Goal: Information Seeking & Learning: Learn about a topic

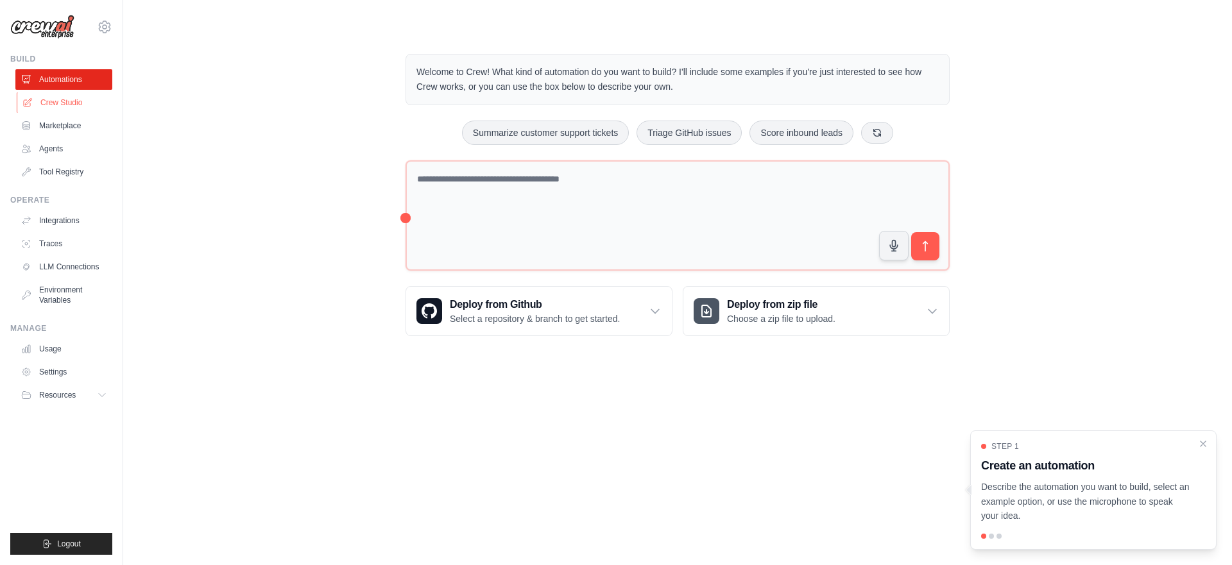
click at [67, 100] on link "Crew Studio" at bounding box center [65, 102] width 97 height 21
click at [65, 100] on link "Crew Studio" at bounding box center [63, 102] width 97 height 21
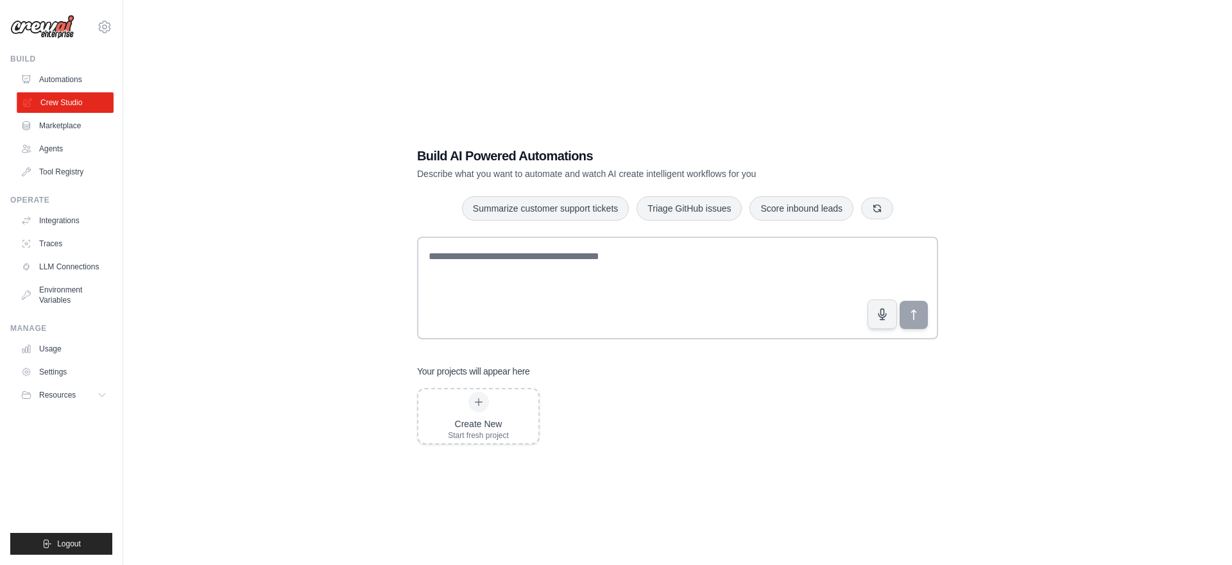
click at [59, 106] on link "Crew Studio" at bounding box center [65, 102] width 97 height 21
click at [55, 118] on link "Marketplace" at bounding box center [65, 126] width 97 height 21
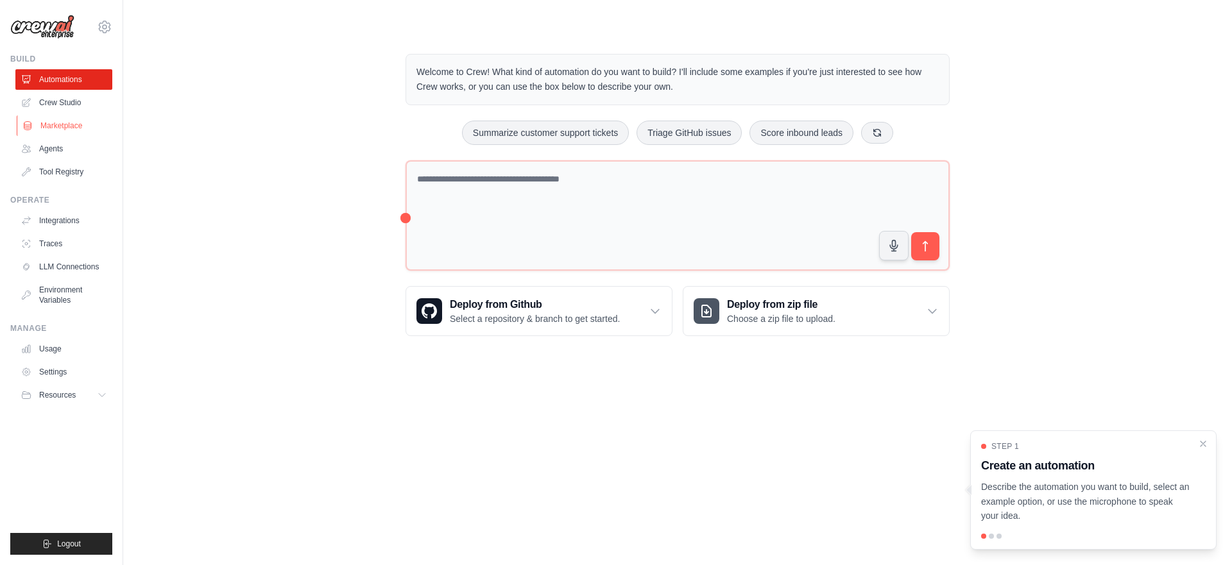
click at [53, 123] on link "Marketplace" at bounding box center [65, 126] width 97 height 21
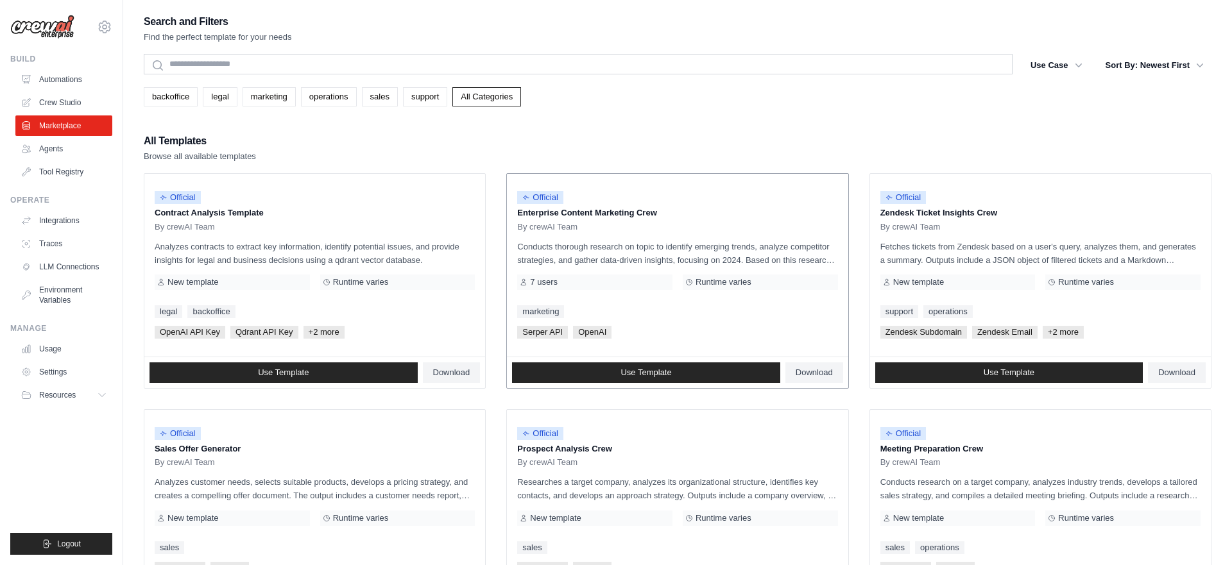
drag, startPoint x: 604, startPoint y: 249, endPoint x: 743, endPoint y: 267, distance: 140.4
click at [743, 267] on div "Official Enterprise Content Marketing Crew By crewAI Team Conducts thorough res…" at bounding box center [677, 265] width 341 height 183
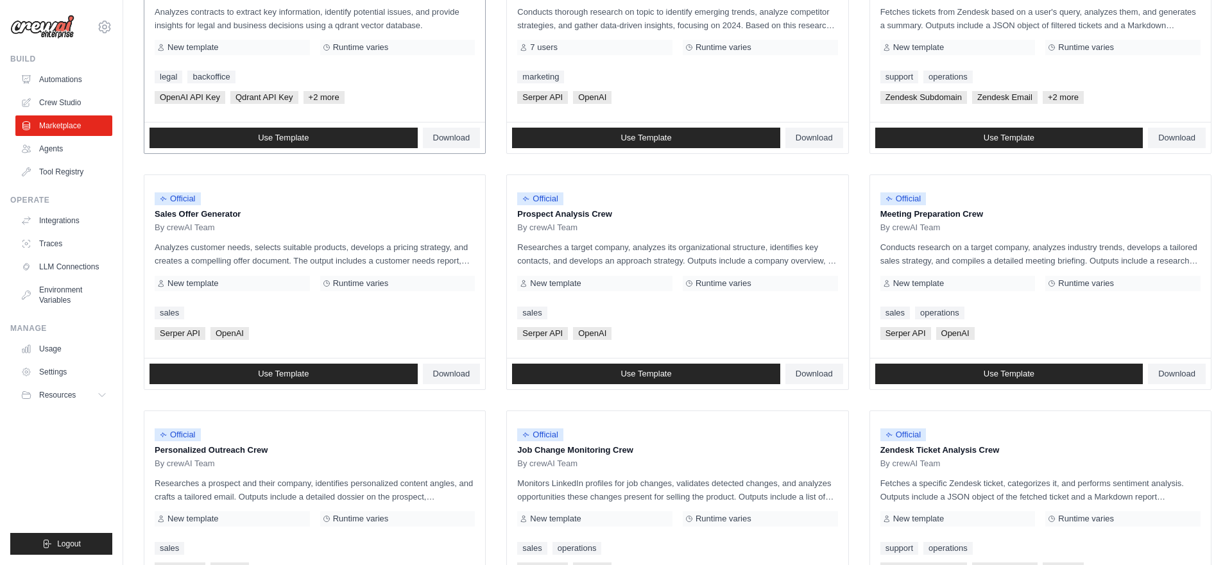
scroll to position [249, 0]
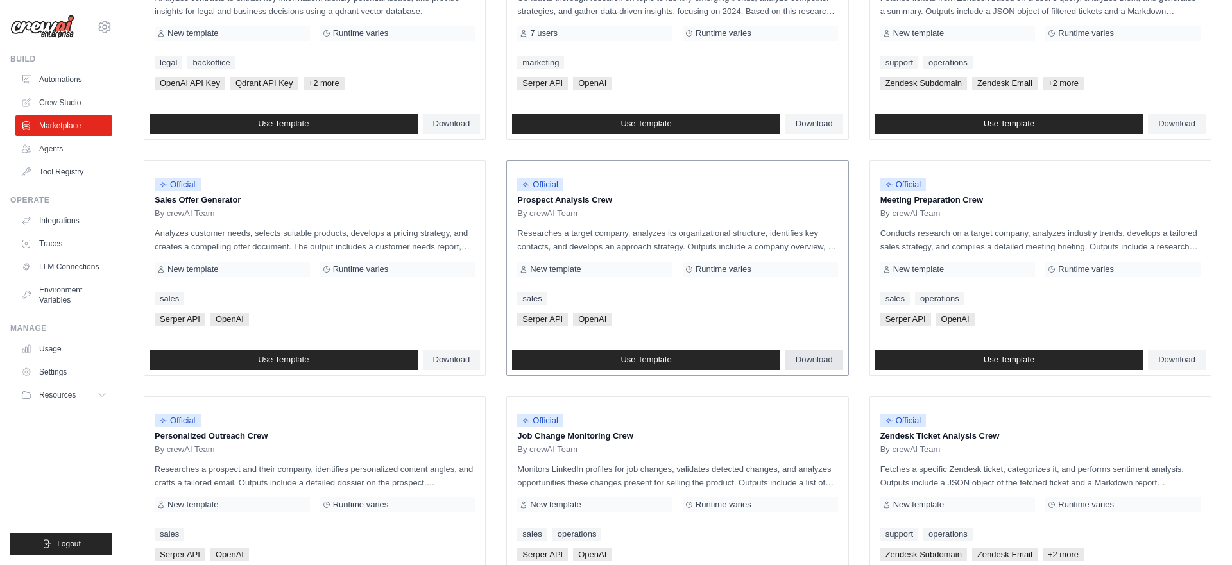
click at [800, 355] on span "Download" at bounding box center [814, 360] width 37 height 10
click at [719, 356] on link "Use Template" at bounding box center [646, 360] width 268 height 21
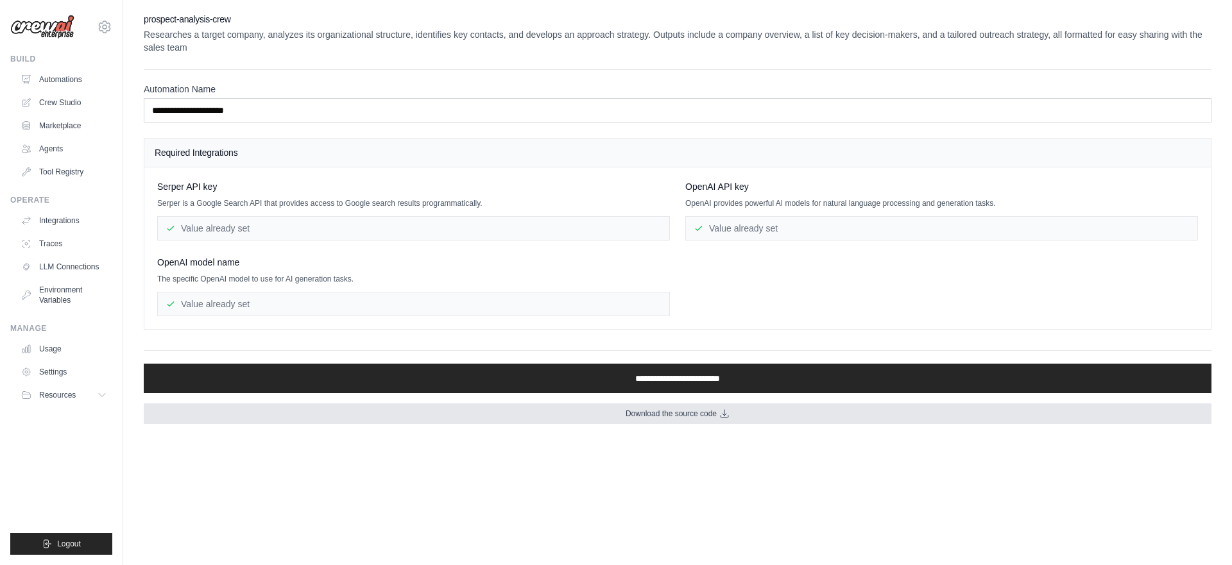
click at [671, 412] on span "Download the source code" at bounding box center [671, 414] width 91 height 10
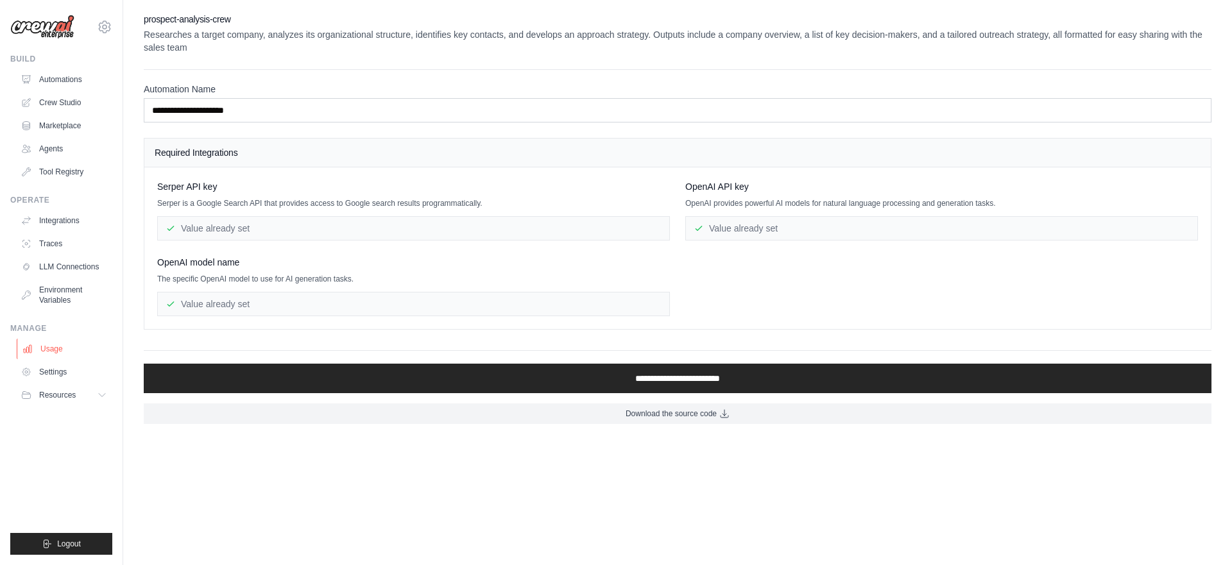
click at [57, 354] on link "Usage" at bounding box center [65, 349] width 97 height 21
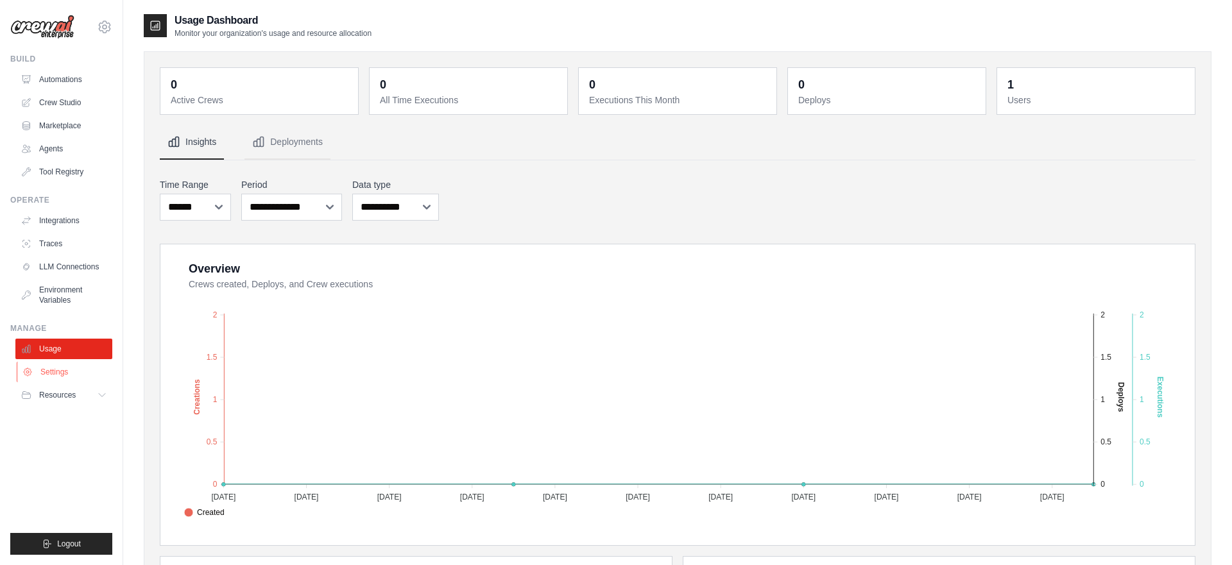
click at [53, 372] on link "Settings" at bounding box center [65, 372] width 97 height 21
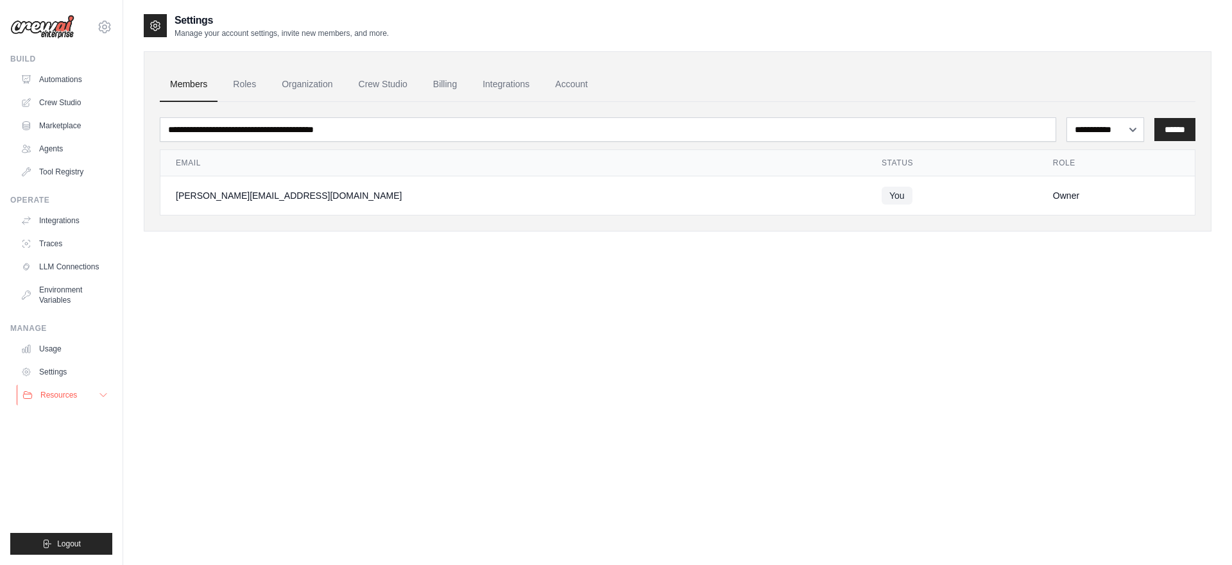
click at [52, 392] on span "Resources" at bounding box center [58, 395] width 37 height 10
click at [223, 442] on div "**********" at bounding box center [678, 295] width 1068 height 565
click at [77, 400] on button "Resources" at bounding box center [65, 395] width 97 height 21
click at [71, 474] on span "Video Tutorials" at bounding box center [71, 479] width 51 height 10
click at [67, 96] on link "Crew Studio" at bounding box center [65, 102] width 97 height 21
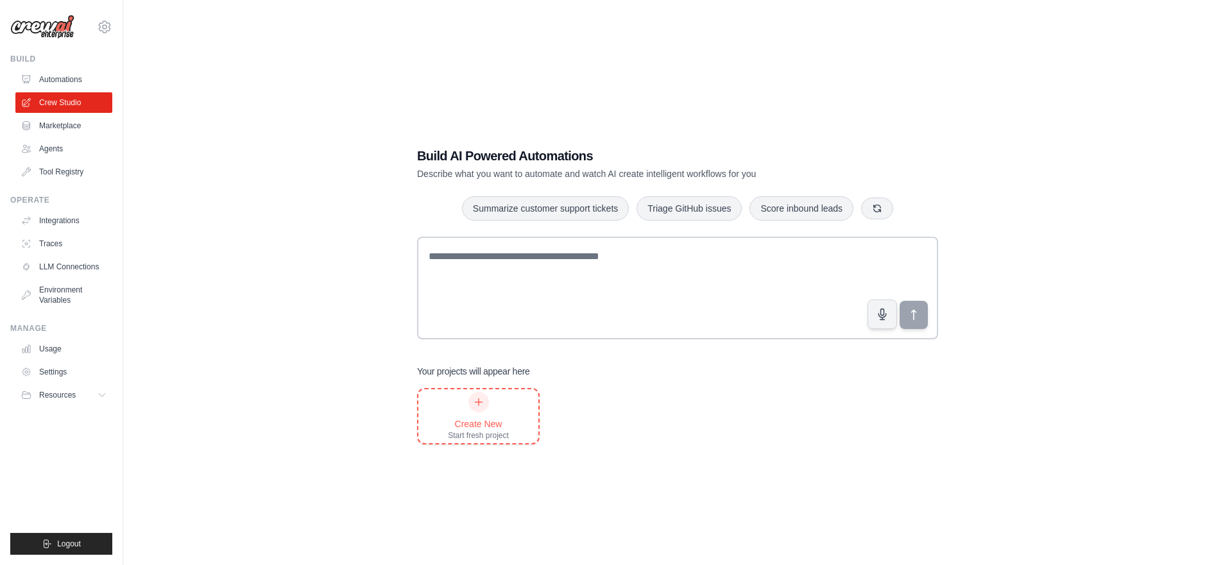
click at [481, 410] on div at bounding box center [478, 402] width 21 height 21
click at [80, 166] on link "Tool Registry" at bounding box center [65, 172] width 97 height 21
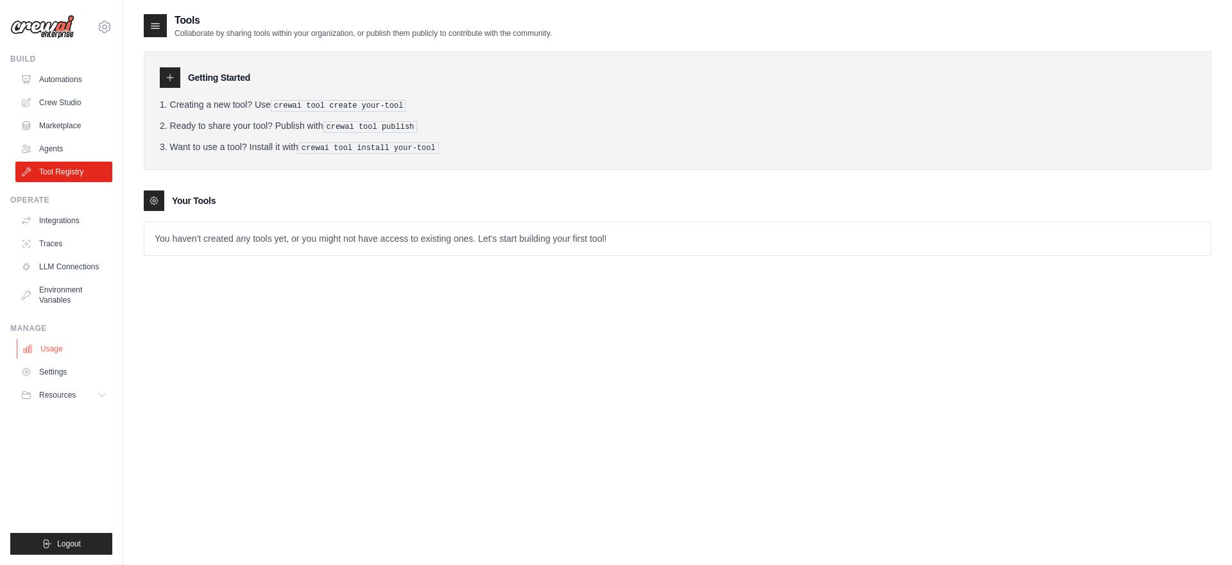
click at [60, 345] on link "Usage" at bounding box center [65, 349] width 97 height 21
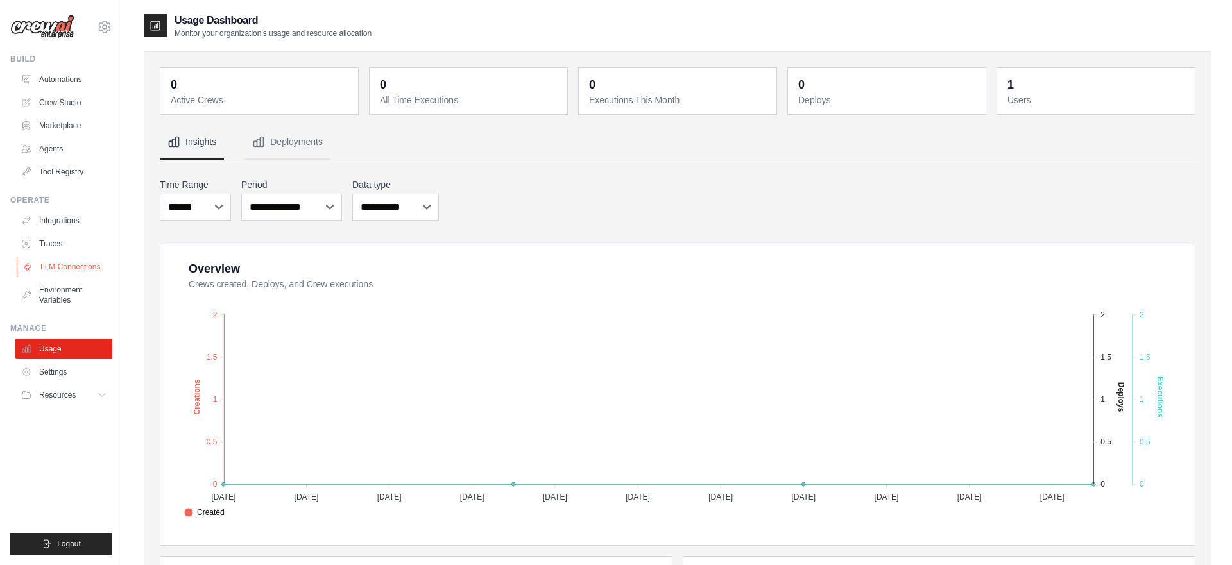
click at [65, 270] on link "LLM Connections" at bounding box center [65, 267] width 97 height 21
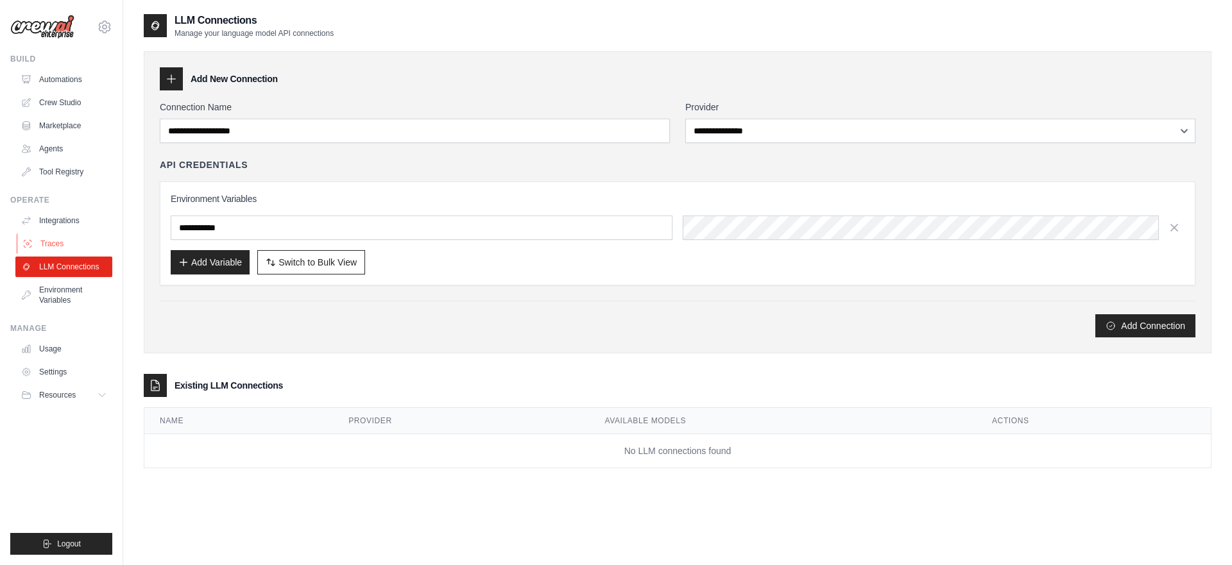
click at [65, 248] on link "Traces" at bounding box center [65, 244] width 97 height 21
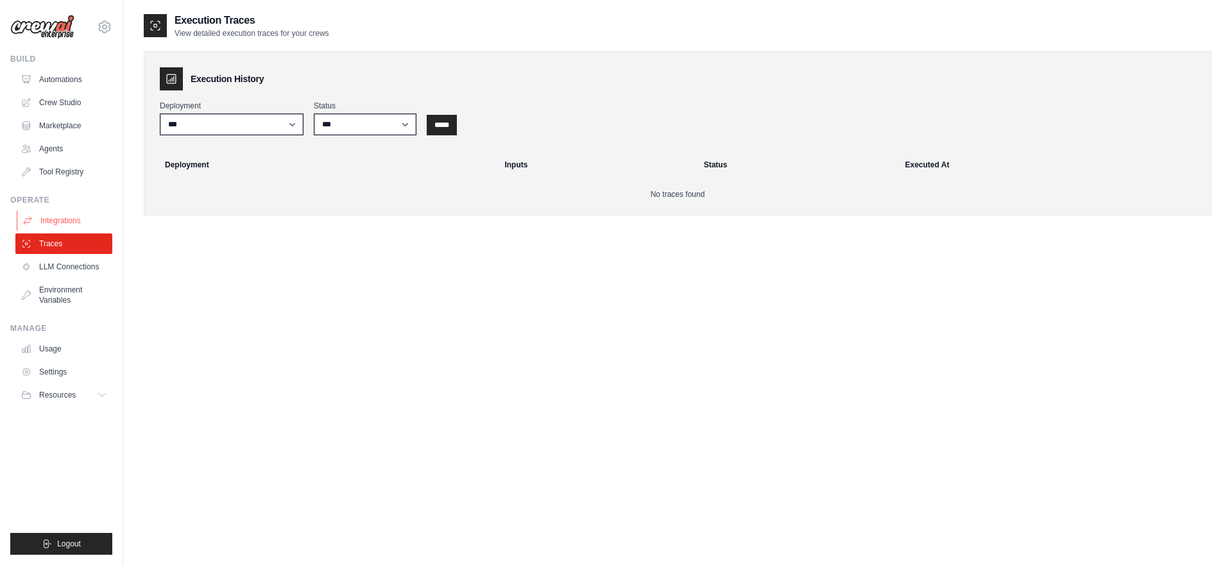
click at [66, 220] on link "Integrations" at bounding box center [65, 220] width 97 height 21
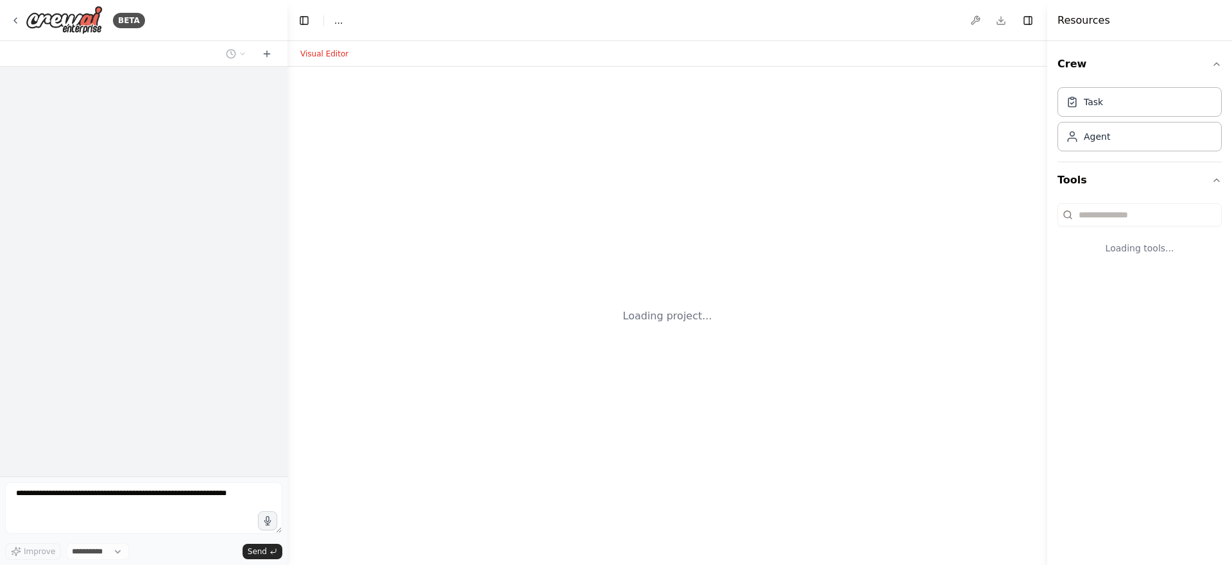
select select "****"
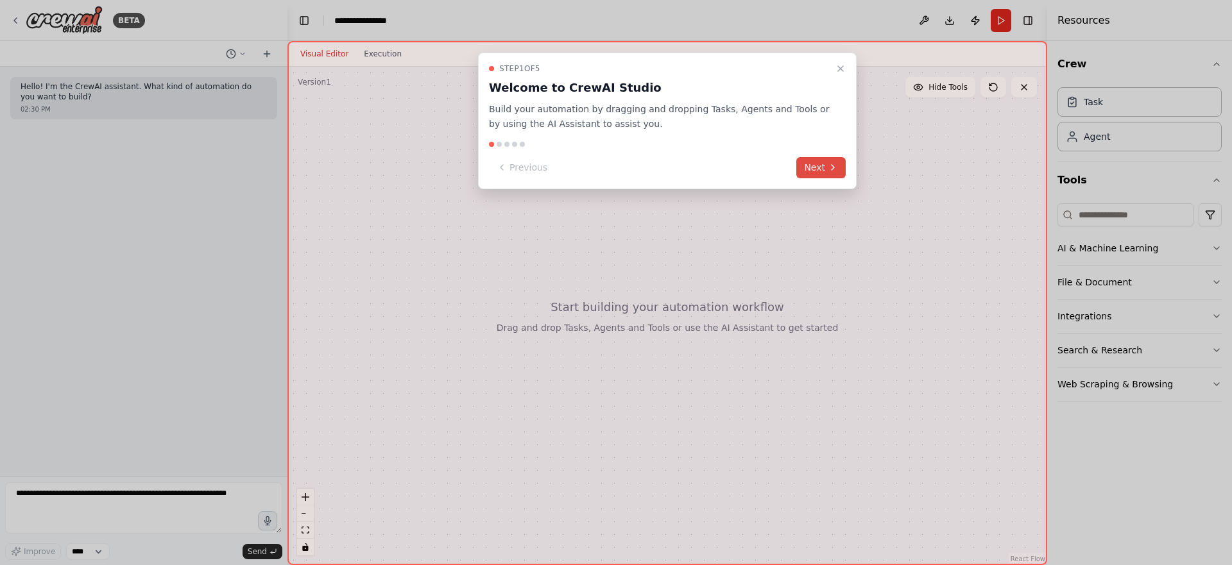
click at [823, 166] on button "Next" at bounding box center [820, 167] width 49 height 21
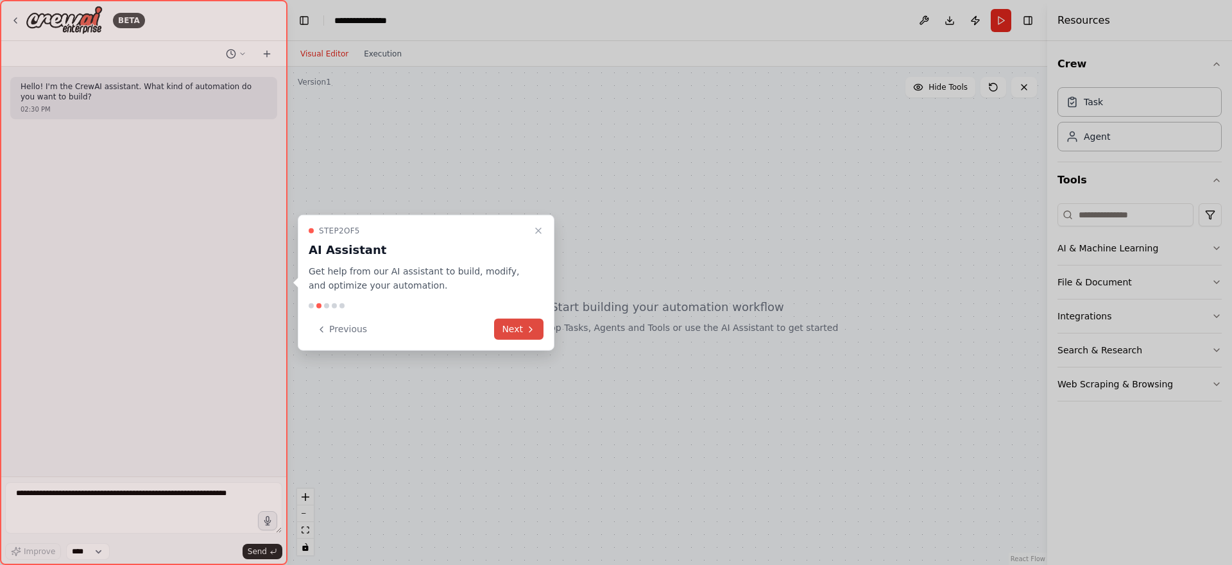
click at [514, 323] on button "Next" at bounding box center [518, 329] width 49 height 21
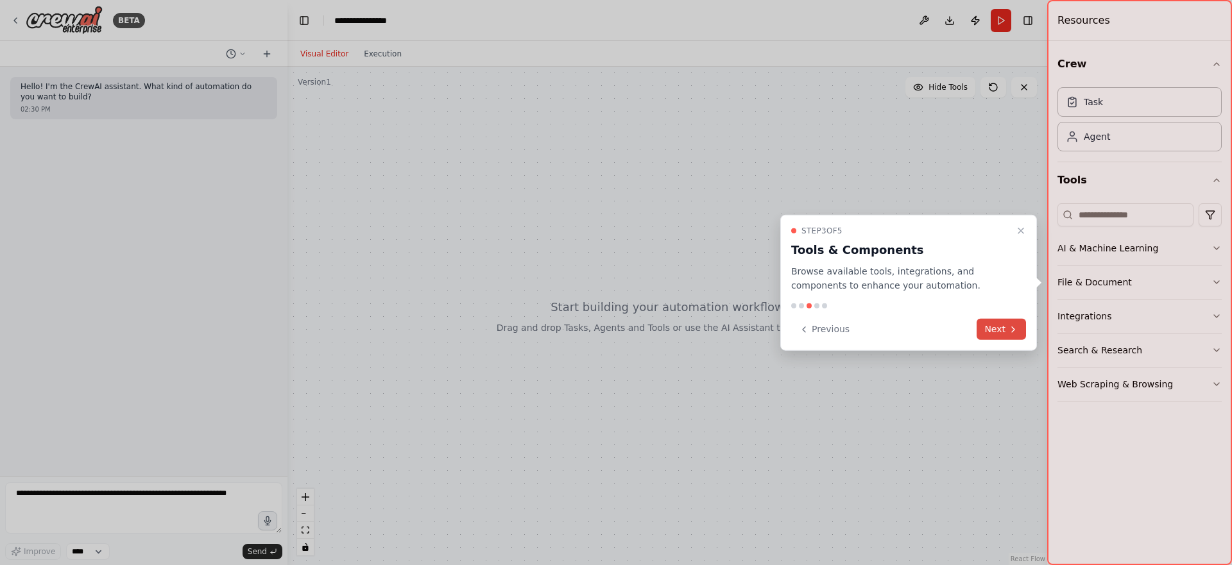
click at [993, 325] on button "Next" at bounding box center [1001, 329] width 49 height 21
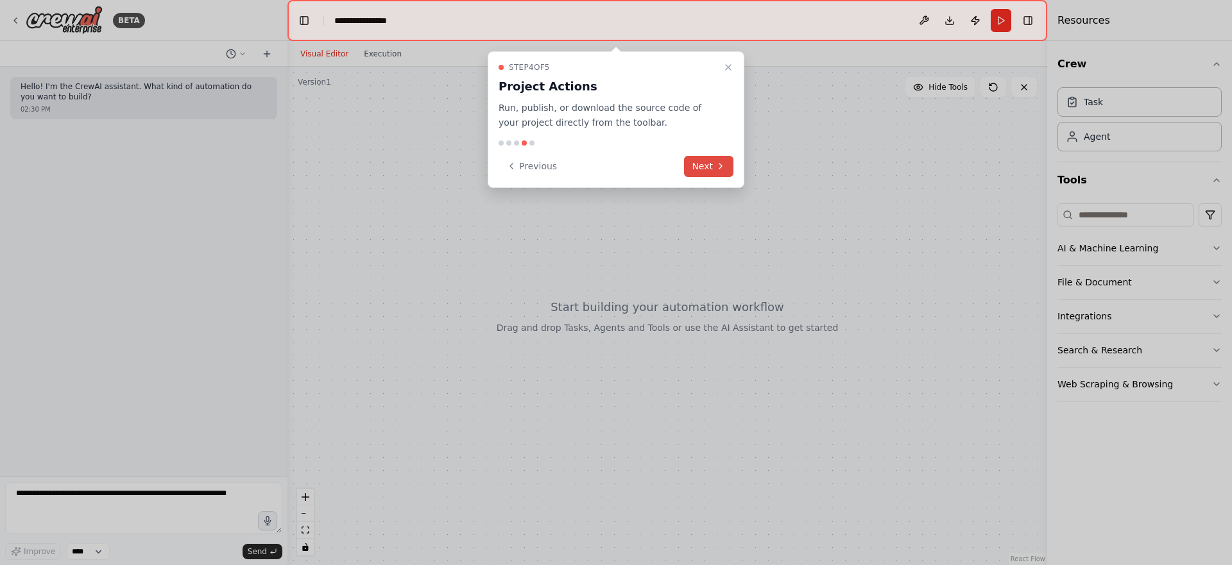
click at [700, 156] on button "Next" at bounding box center [708, 166] width 49 height 21
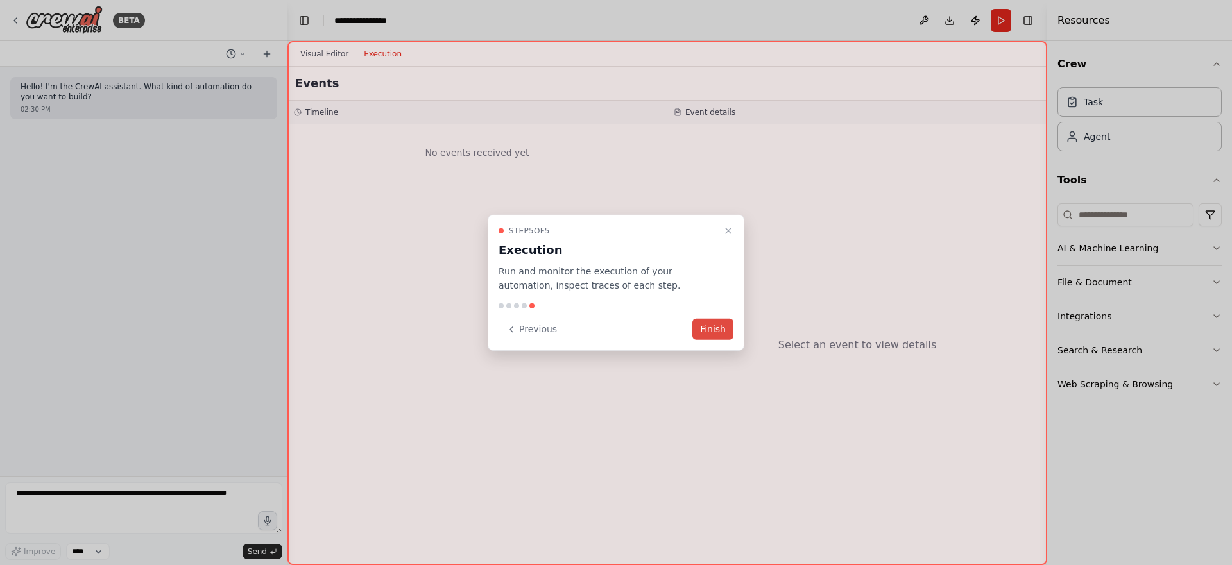
click at [713, 332] on button "Finish" at bounding box center [712, 329] width 41 height 21
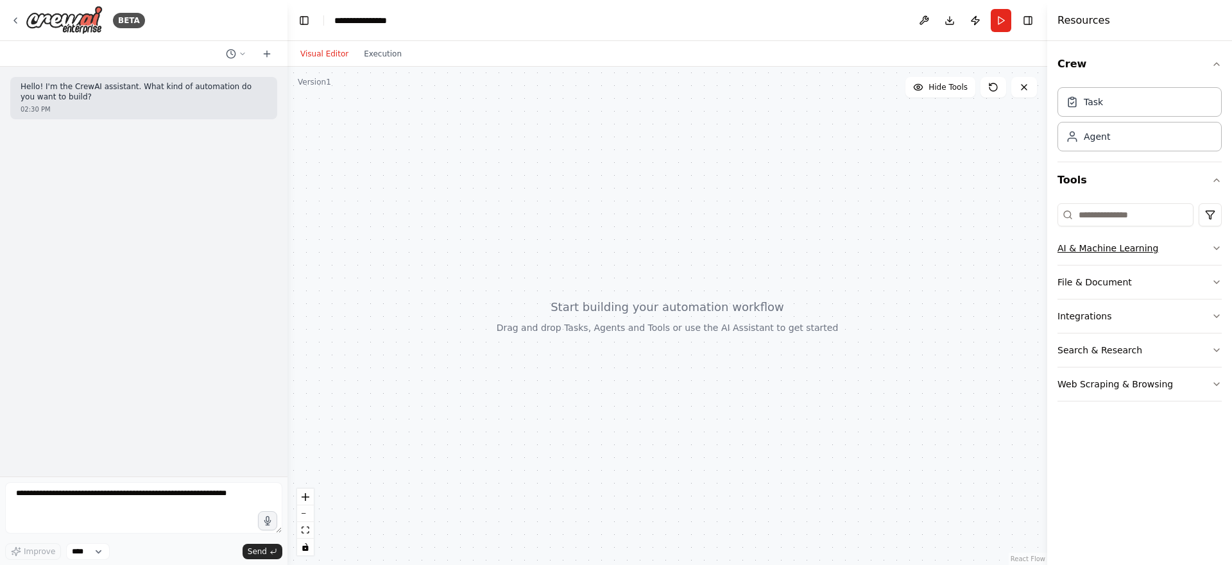
click at [1186, 248] on button "AI & Machine Learning" at bounding box center [1140, 248] width 164 height 33
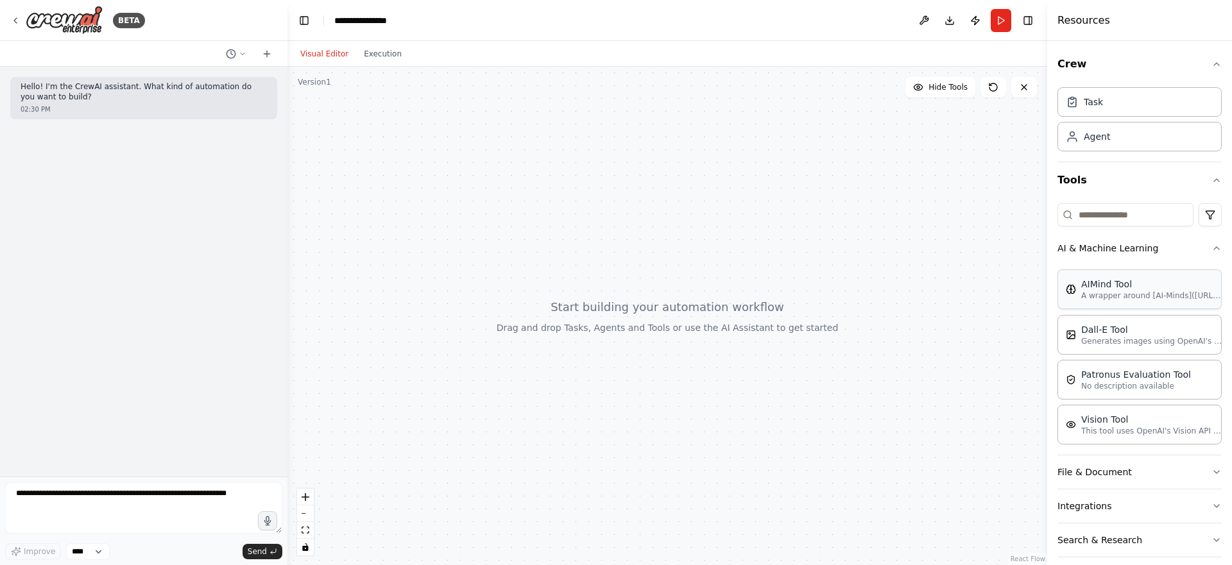
click at [1119, 295] on p "A wrapper around [AI-Minds]([URL][DOMAIN_NAME]). Useful for when you need answe…" at bounding box center [1151, 296] width 141 height 10
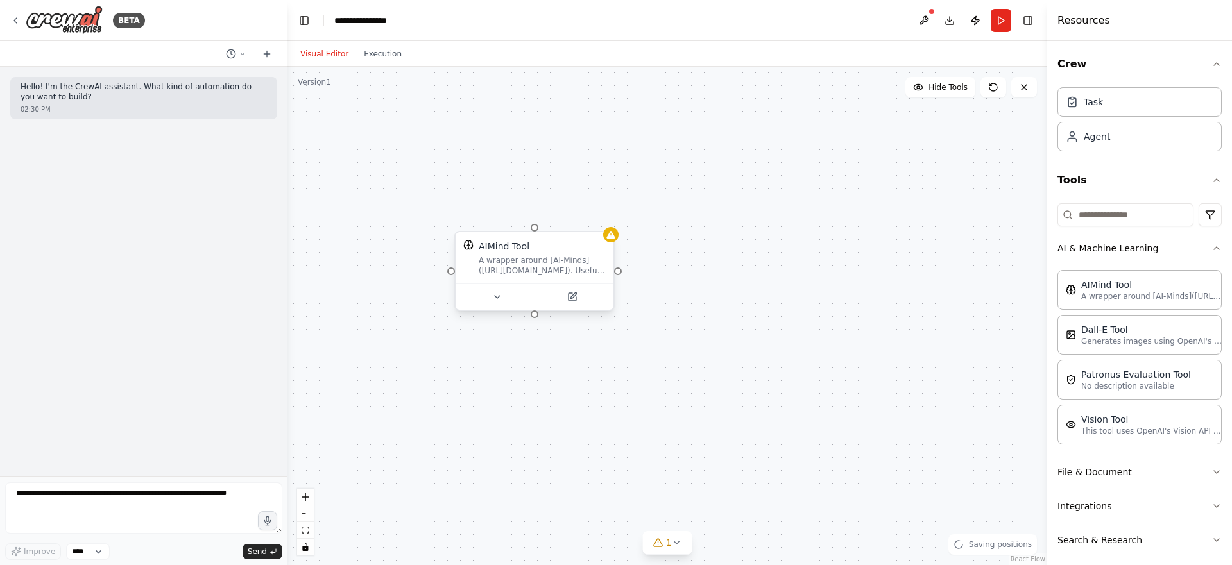
click at [557, 268] on div "A wrapper around [AI-Minds]([URL][DOMAIN_NAME]). Useful for when you need answe…" at bounding box center [542, 265] width 127 height 21
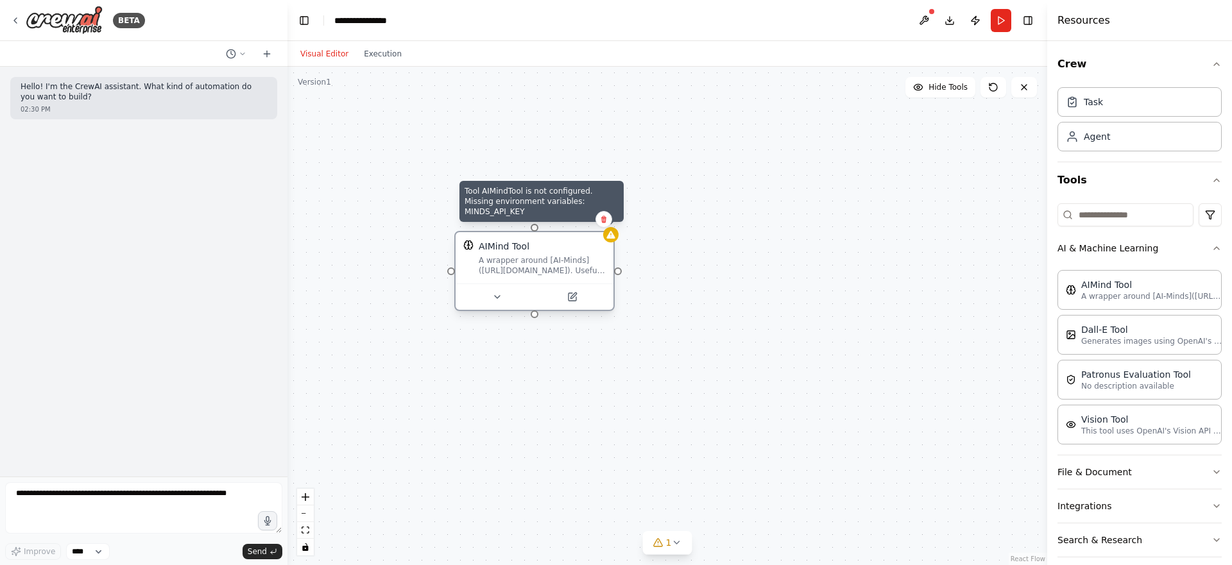
click at [617, 237] on div at bounding box center [610, 234] width 15 height 15
click at [610, 236] on icon at bounding box center [610, 235] width 8 height 8
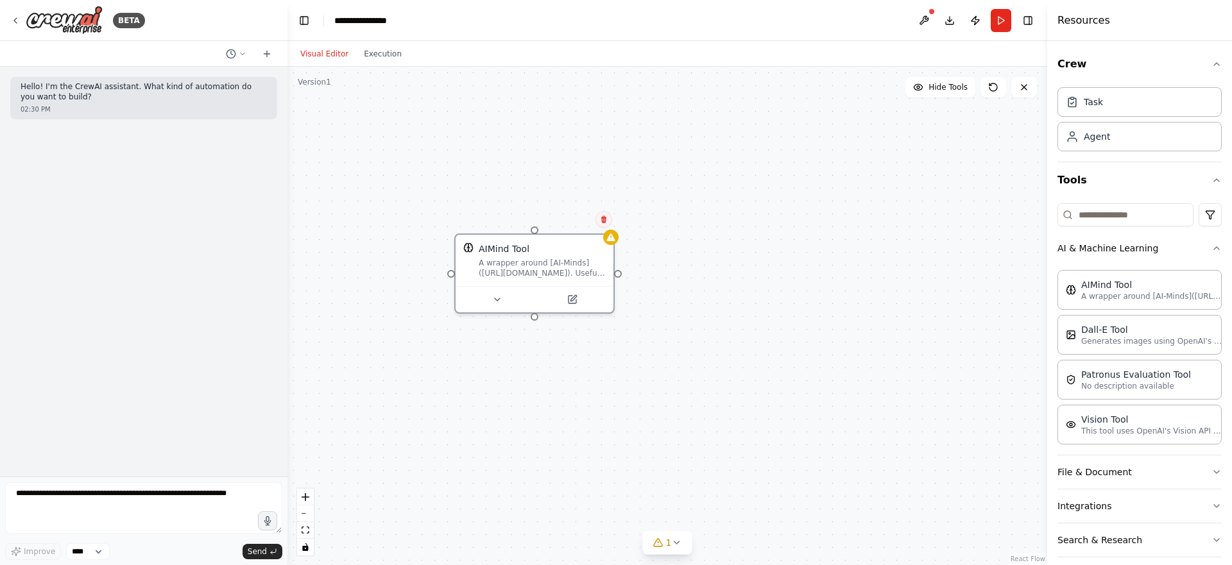
click at [602, 221] on icon at bounding box center [603, 219] width 5 height 7
click at [605, 218] on icon at bounding box center [603, 219] width 5 height 7
click at [605, 218] on icon at bounding box center [604, 220] width 8 height 8
click at [578, 218] on button "Confirm" at bounding box center [568, 219] width 46 height 15
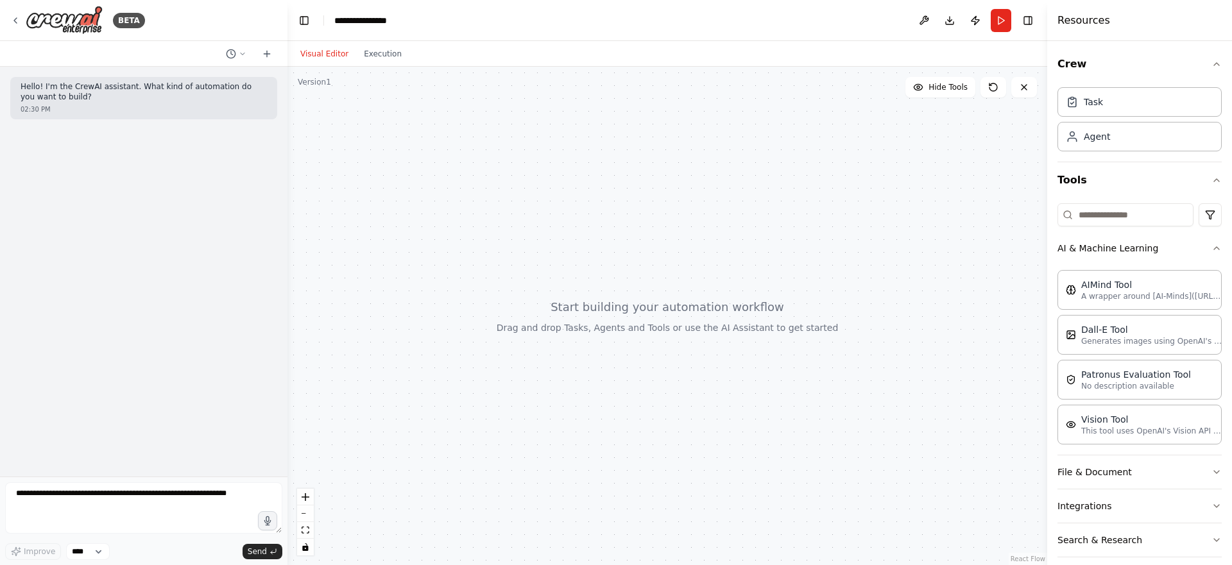
click at [376, 64] on div "Visual Editor Execution" at bounding box center [351, 54] width 117 height 26
click at [377, 56] on button "Execution" at bounding box center [382, 53] width 53 height 15
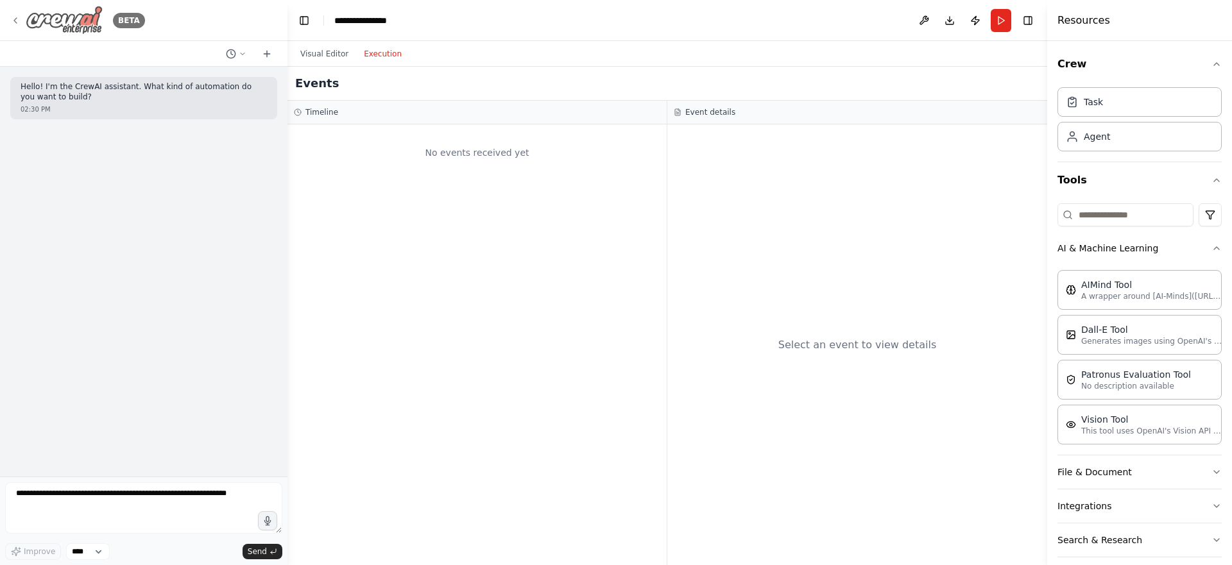
click at [48, 25] on img at bounding box center [64, 20] width 77 height 29
